Goal: Find specific page/section: Find specific page/section

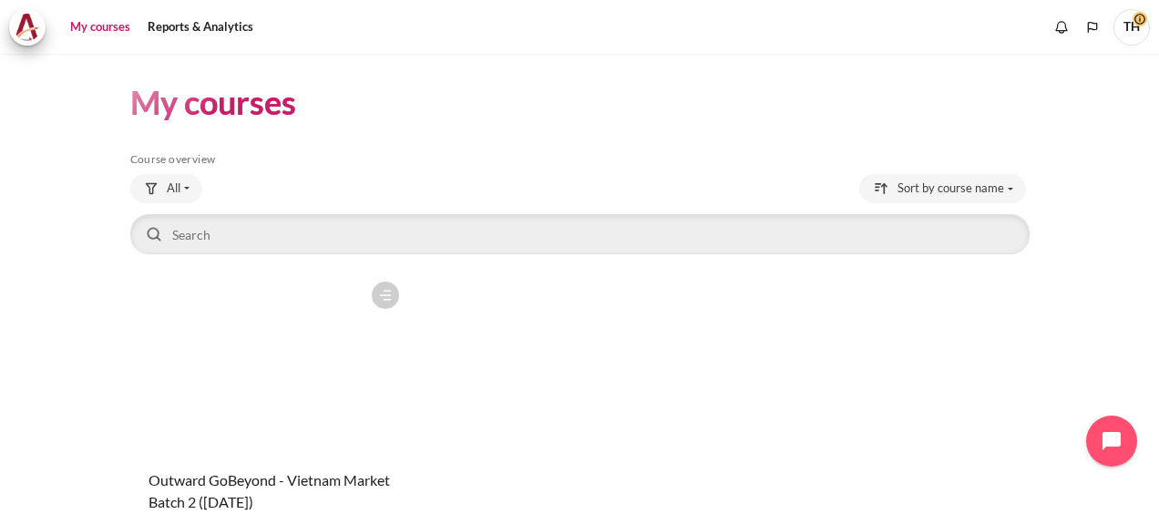
scroll to position [151, 0]
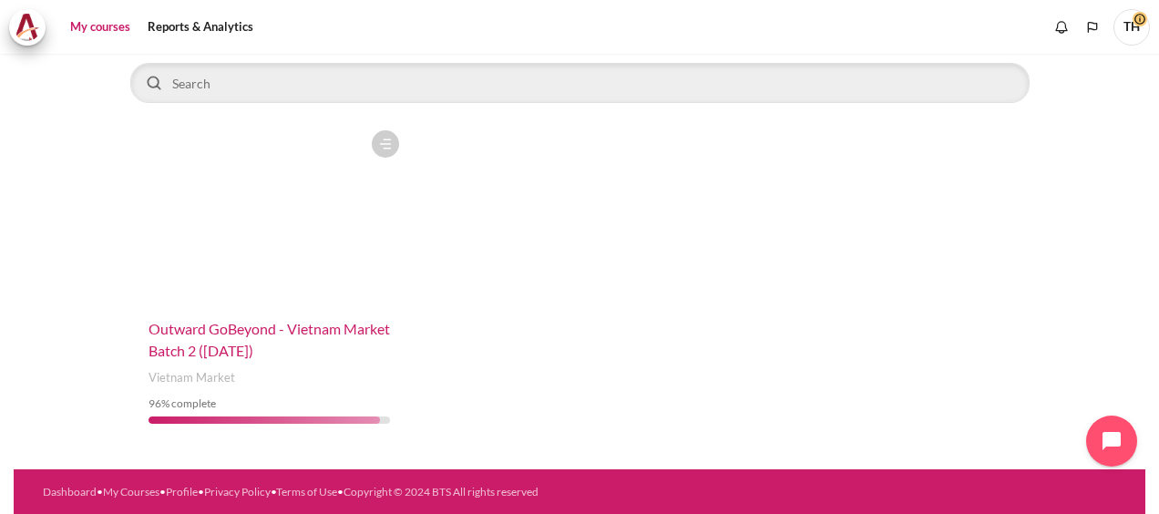
click at [247, 333] on span "Outward GoBeyond - Vietnam Market Batch 2 ([DATE])" at bounding box center [269, 339] width 241 height 39
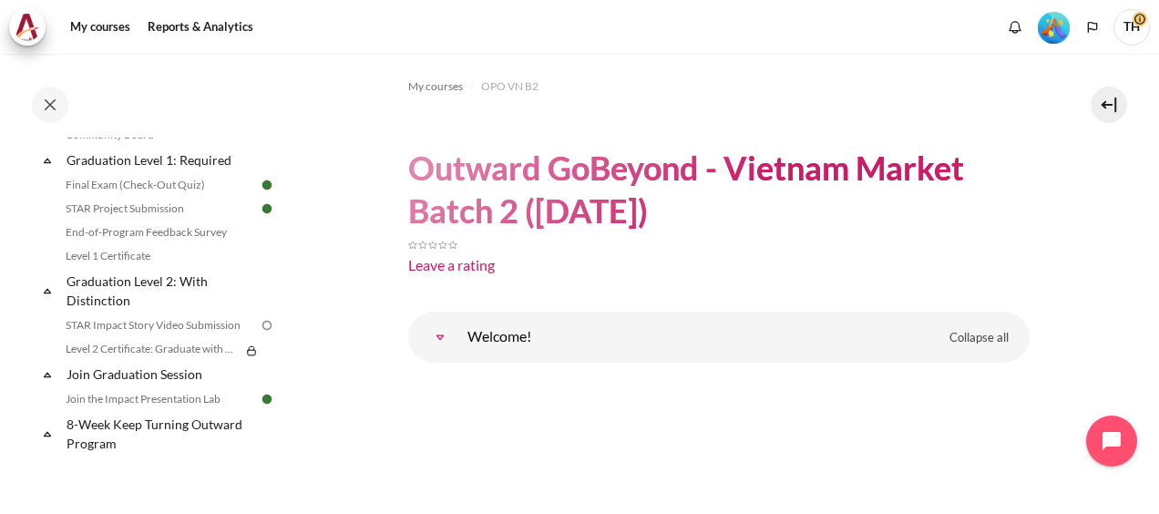
scroll to position [1989, 0]
click at [146, 220] on link "STAR Project Submission" at bounding box center [159, 210] width 199 height 22
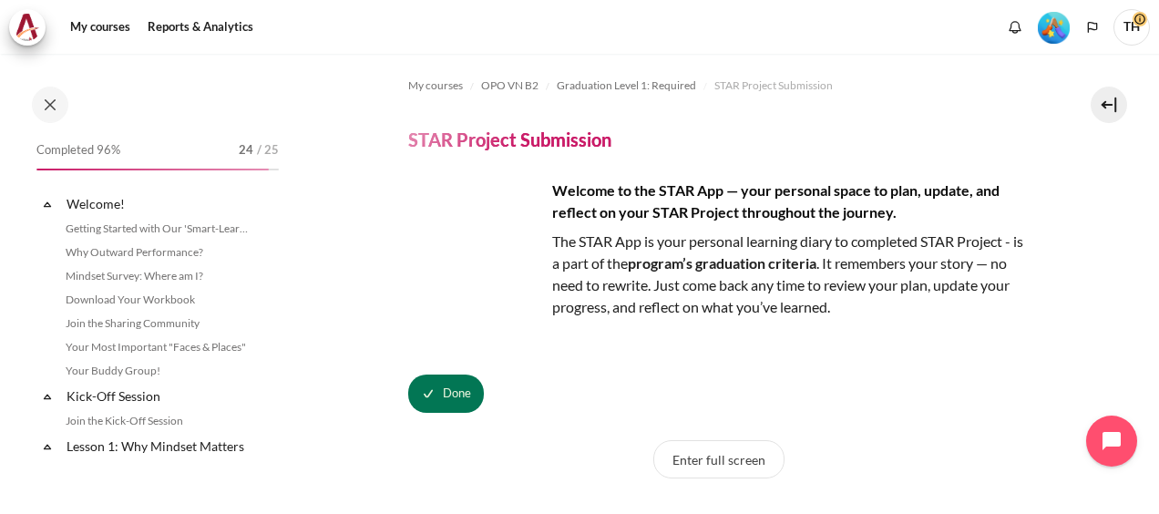
scroll to position [1917, 0]
